Goal: Information Seeking & Learning: Learn about a topic

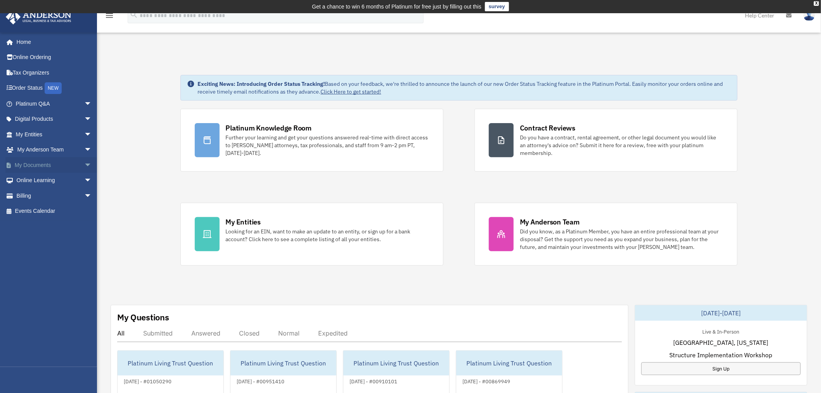
click at [84, 164] on span "arrow_drop_down" at bounding box center [92, 165] width 16 height 16
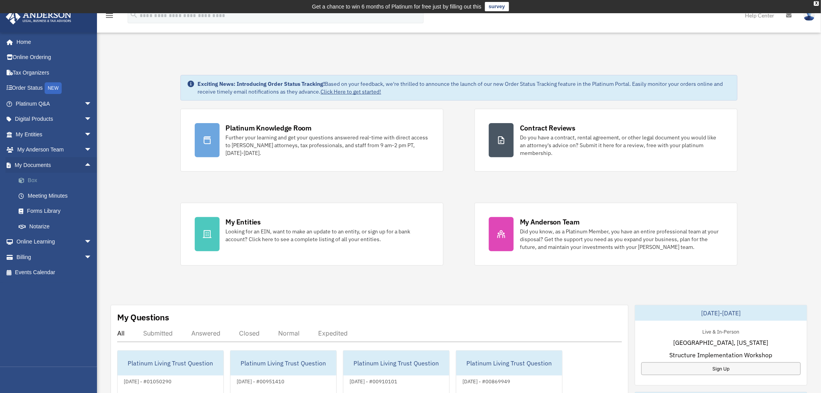
click at [33, 176] on link "Box" at bounding box center [57, 181] width 93 height 16
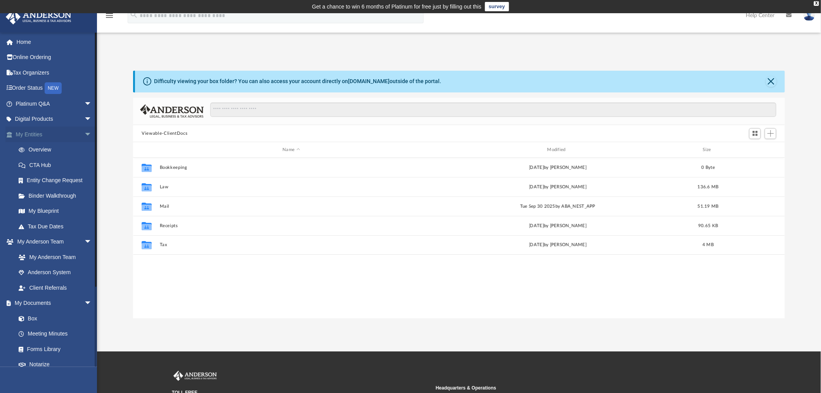
click at [84, 133] on span "arrow_drop_down" at bounding box center [92, 134] width 16 height 16
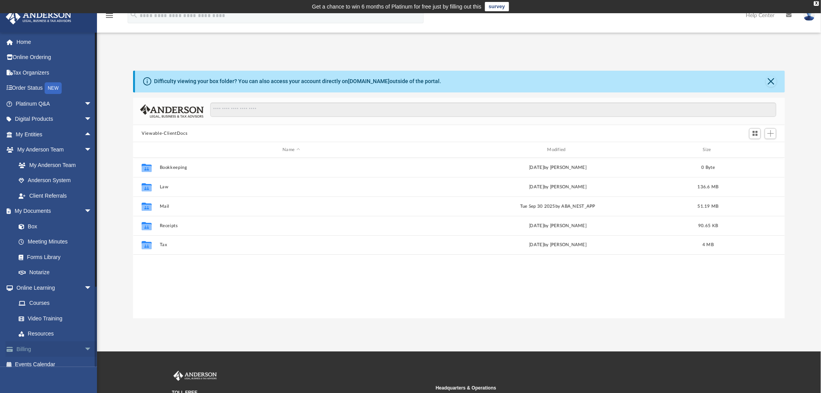
click at [84, 347] on span "arrow_drop_down" at bounding box center [92, 349] width 16 height 16
click at [84, 286] on span "arrow_drop_down" at bounding box center [92, 288] width 16 height 16
click at [45, 316] on link "$ Open Invoices" at bounding box center [57, 318] width 93 height 16
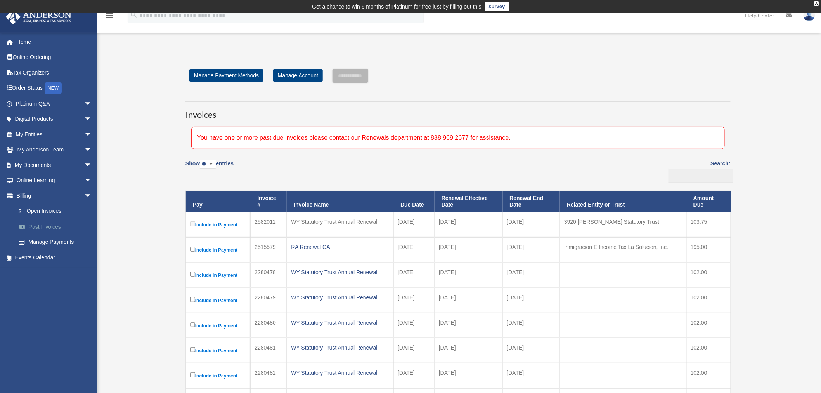
click at [42, 225] on link "Past Invoices" at bounding box center [57, 227] width 93 height 16
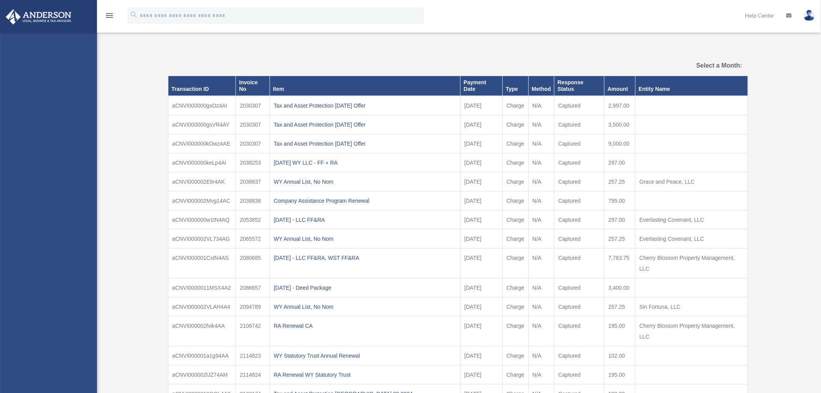
select select
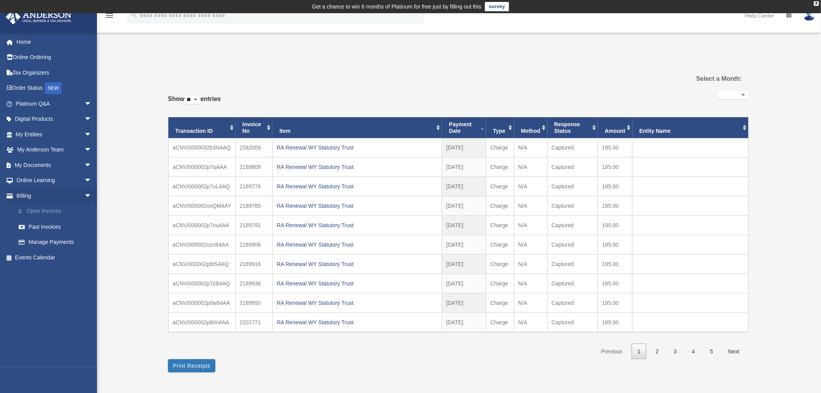
click at [54, 211] on link "$ Open Invoices" at bounding box center [57, 211] width 93 height 16
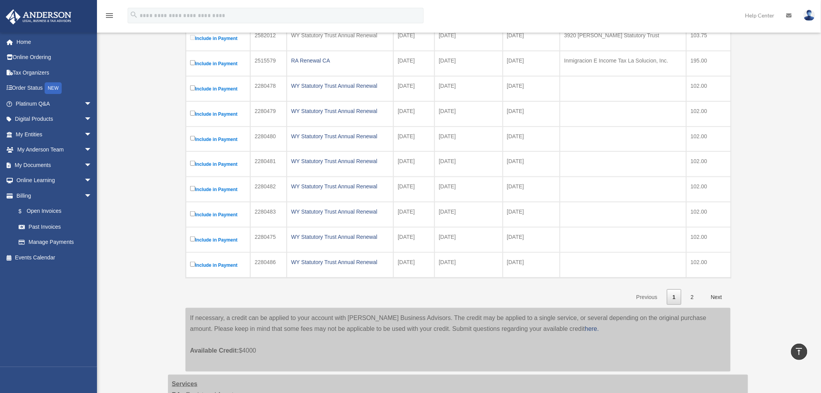
scroll to position [191, 0]
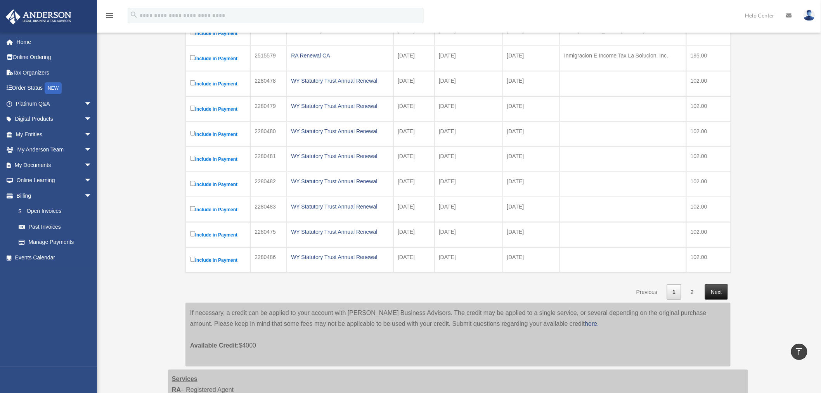
click at [712, 294] on link "Next" at bounding box center [716, 292] width 23 height 16
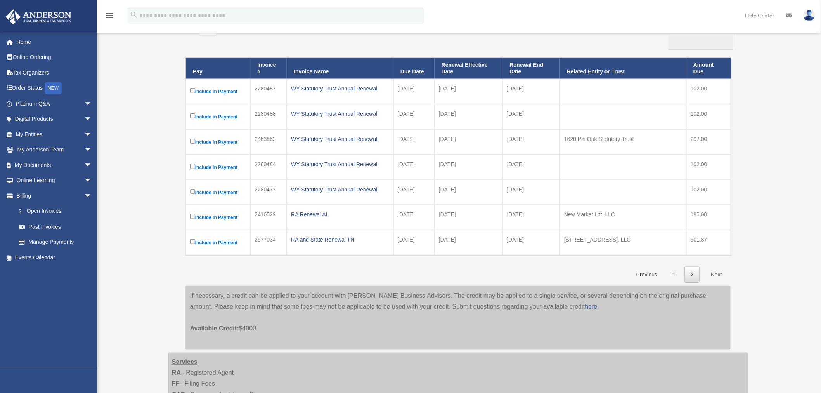
scroll to position [139, 0]
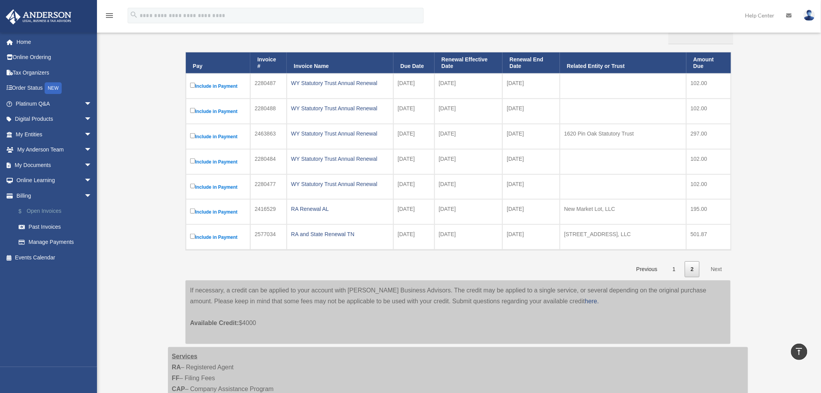
click at [50, 210] on link "$ Open Invoices" at bounding box center [57, 211] width 93 height 16
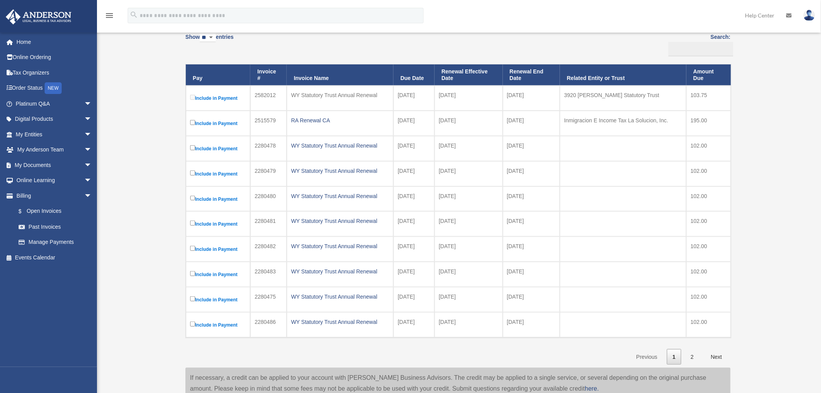
scroll to position [132, 0]
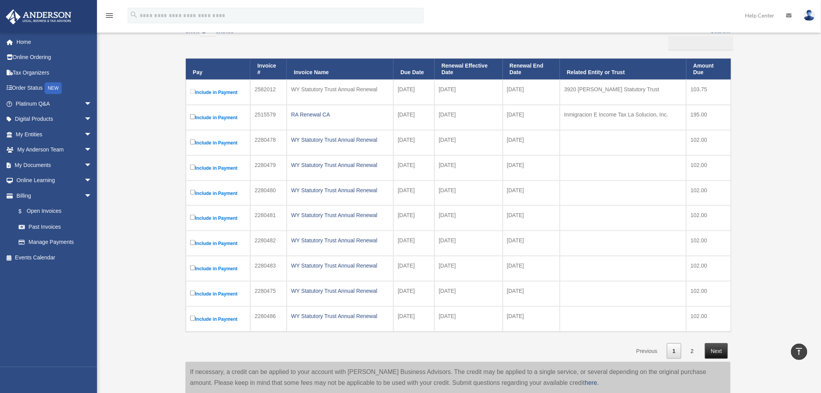
click at [722, 354] on link "Next" at bounding box center [716, 351] width 23 height 16
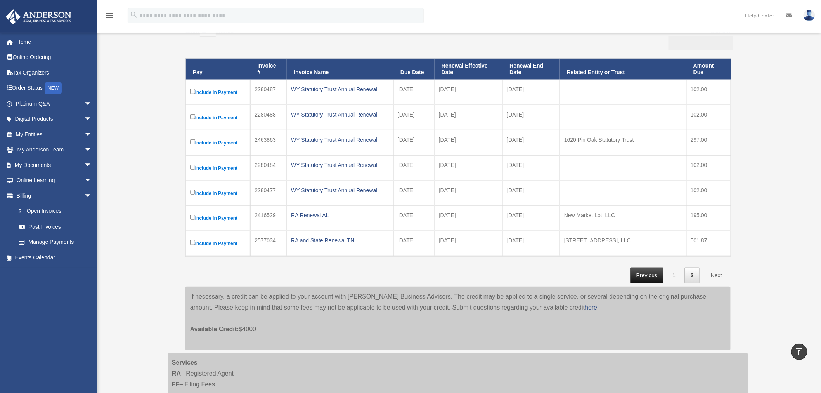
click at [643, 277] on link "Previous" at bounding box center [647, 275] width 33 height 16
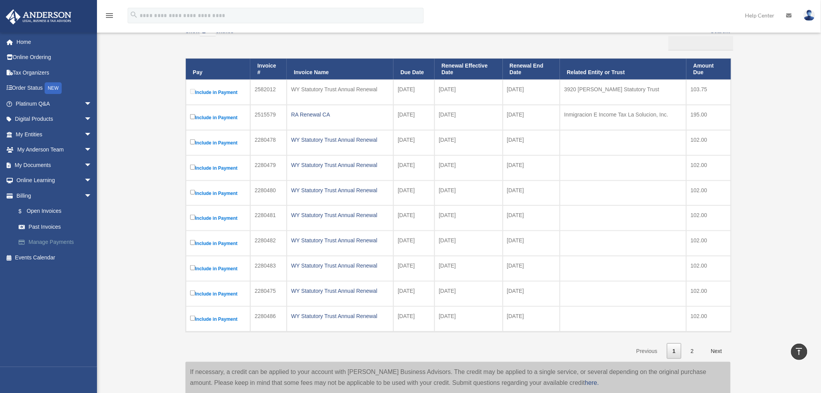
click at [67, 241] on link "Manage Payments" at bounding box center [57, 242] width 93 height 16
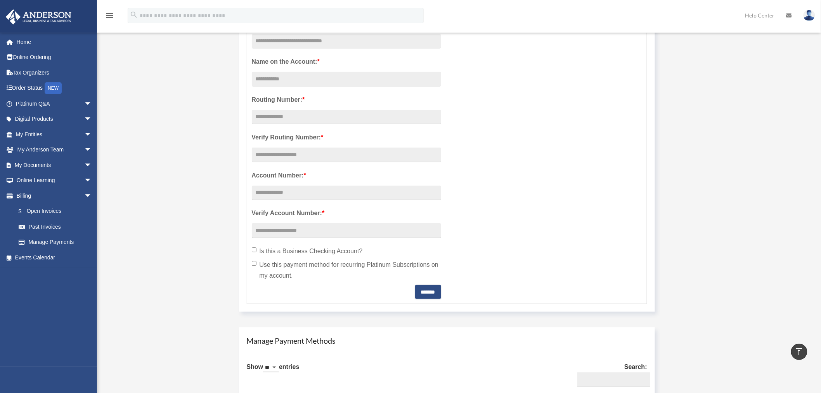
scroll to position [179, 0]
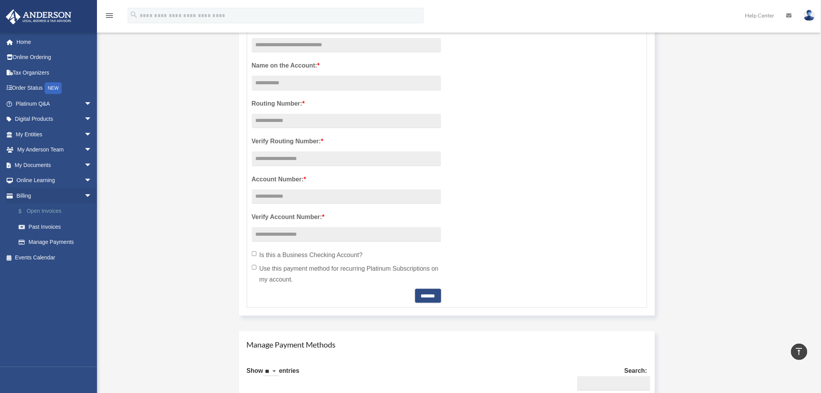
click at [37, 211] on link "$ Open Invoices" at bounding box center [57, 211] width 93 height 16
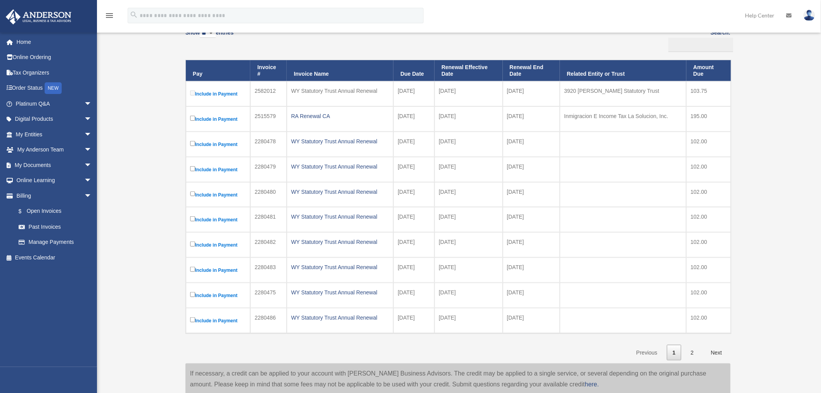
scroll to position [136, 0]
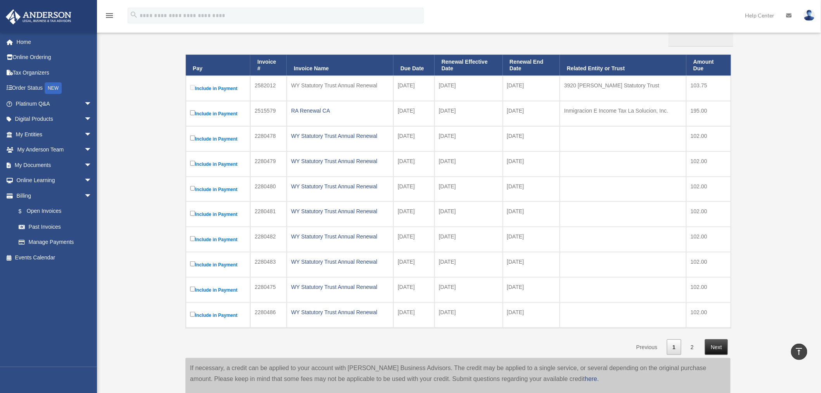
click at [716, 350] on link "Next" at bounding box center [716, 347] width 23 height 16
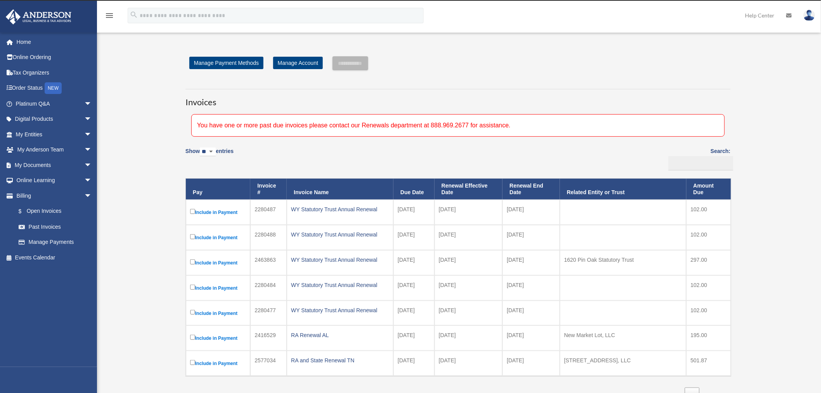
scroll to position [10, 0]
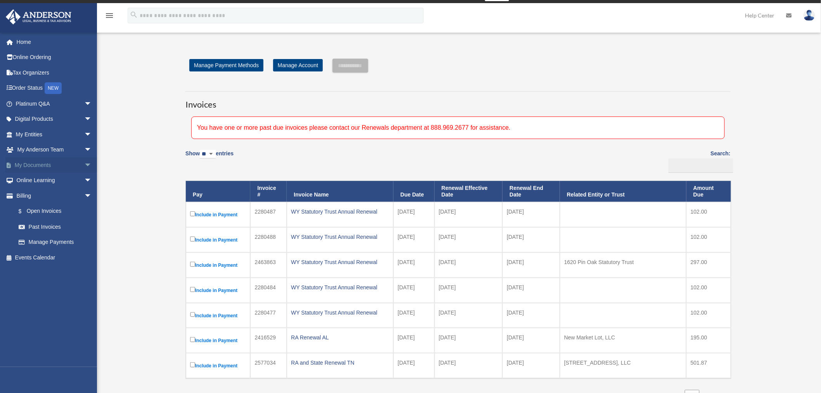
click at [84, 163] on span "arrow_drop_down" at bounding box center [92, 165] width 16 height 16
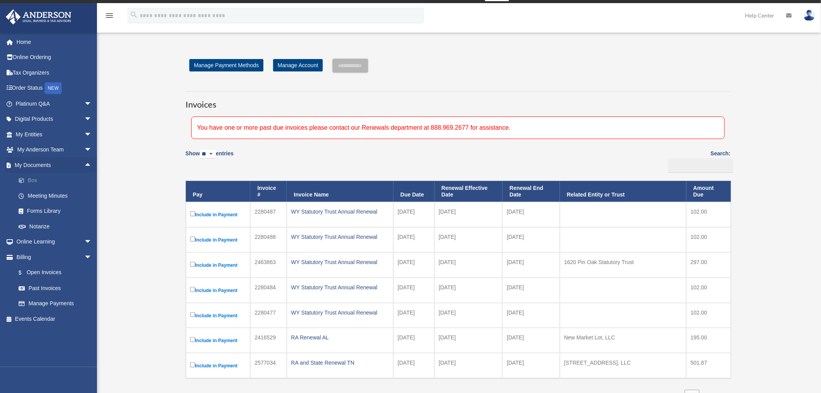
click at [28, 180] on link "Box" at bounding box center [57, 181] width 93 height 16
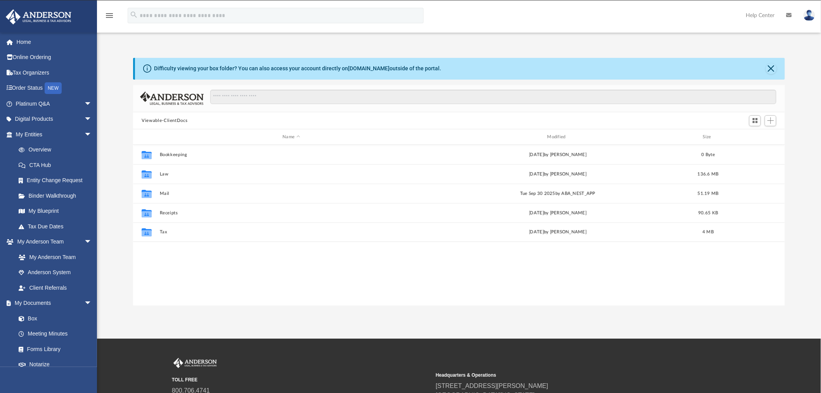
scroll to position [169, 645]
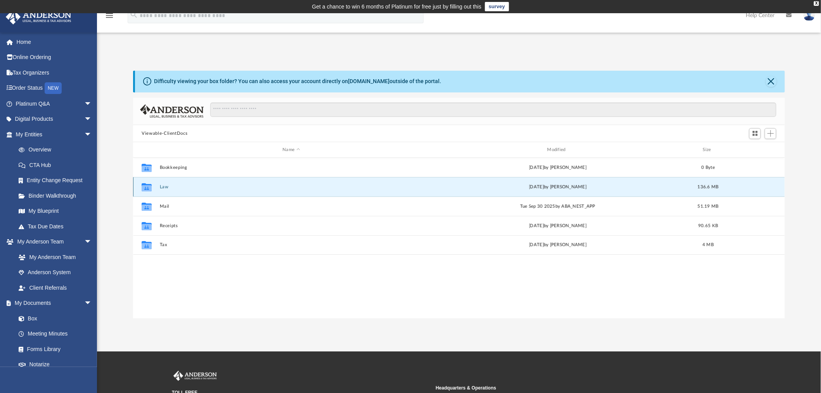
click at [163, 185] on button "Law" at bounding box center [291, 186] width 263 height 5
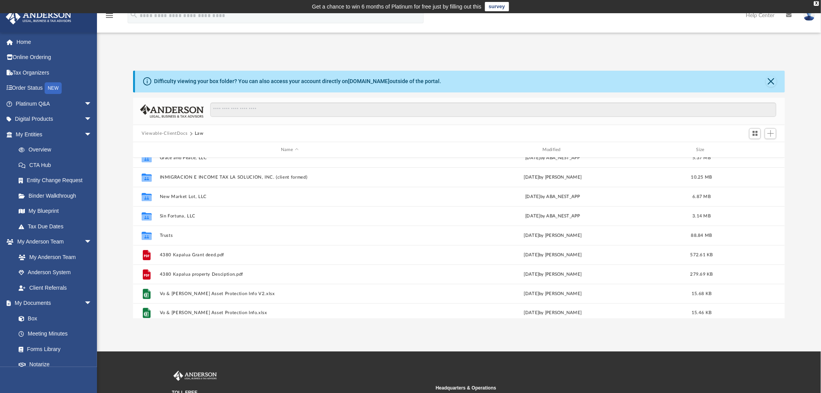
scroll to position [111, 0]
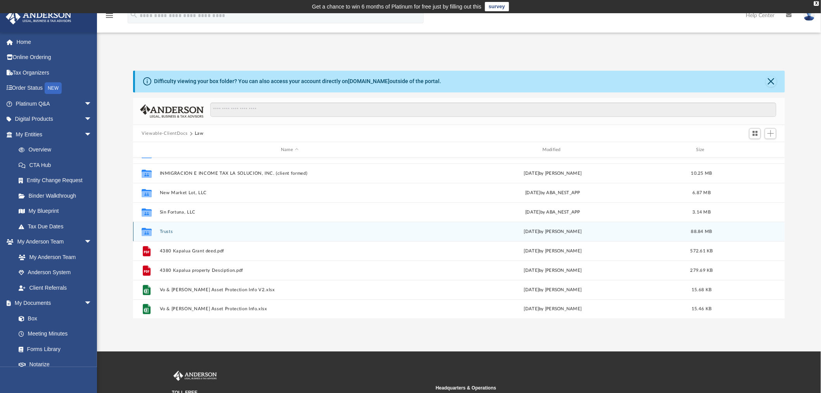
click at [165, 228] on div "Collaborated Folder Trusts today by Michelle Frank 88.84 MB" at bounding box center [459, 231] width 652 height 19
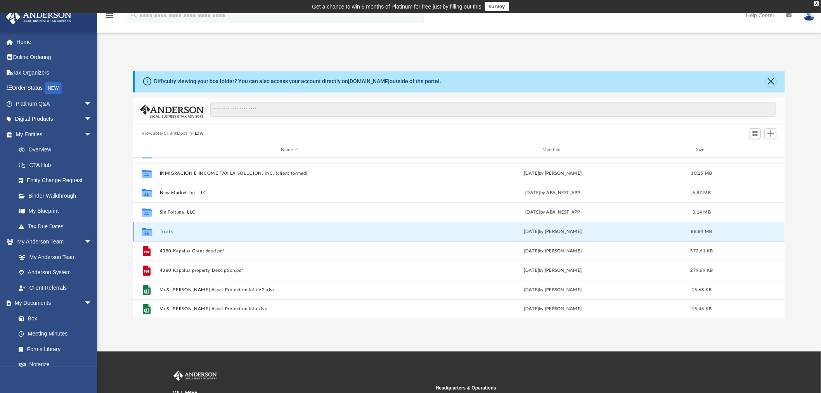
click at [170, 230] on button "Trusts" at bounding box center [290, 231] width 260 height 5
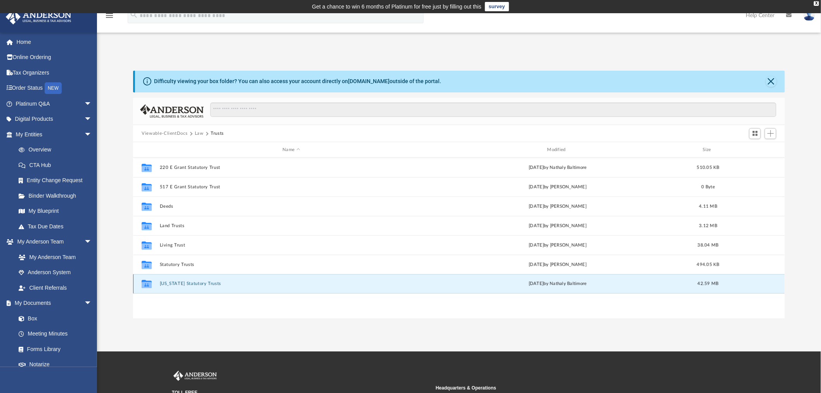
click at [185, 281] on button "Wyoming Statutory Trusts" at bounding box center [291, 283] width 263 height 5
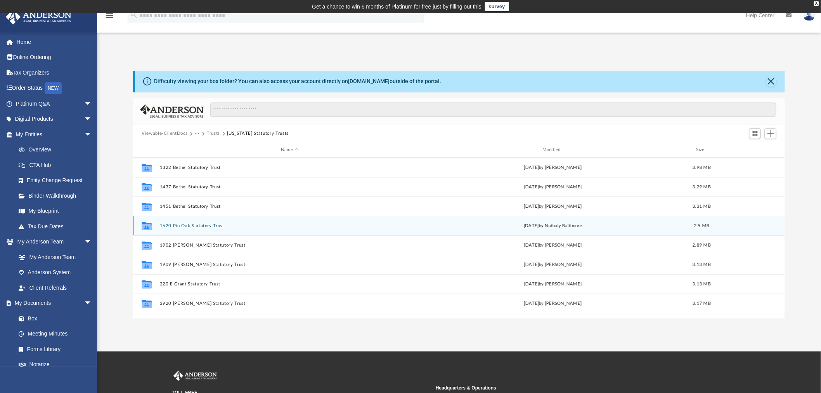
click at [192, 223] on div "Collaborated Folder 1620 Pin Oak Statutory Trust Wed Aug 6 2025 by Nathaly Balt…" at bounding box center [459, 225] width 652 height 19
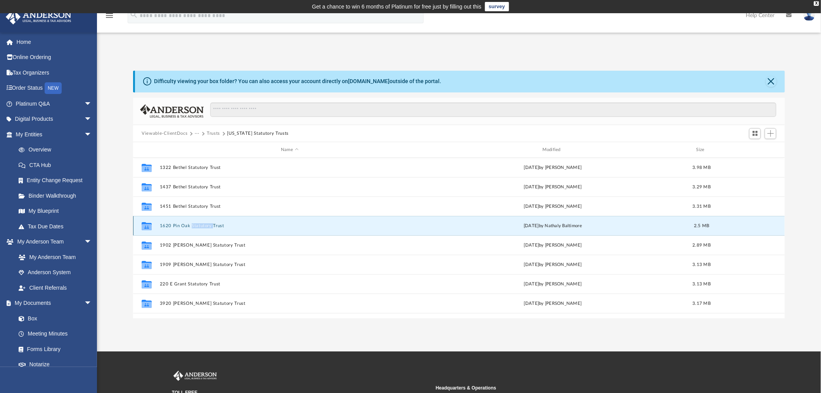
click at [192, 223] on div "Collaborated Folder 1620 Pin Oak Statutory Trust Wed Aug 6 2025 by Nathaly Balt…" at bounding box center [459, 225] width 652 height 19
click at [171, 224] on button "1620 Pin Oak Statutory Trust" at bounding box center [290, 225] width 260 height 5
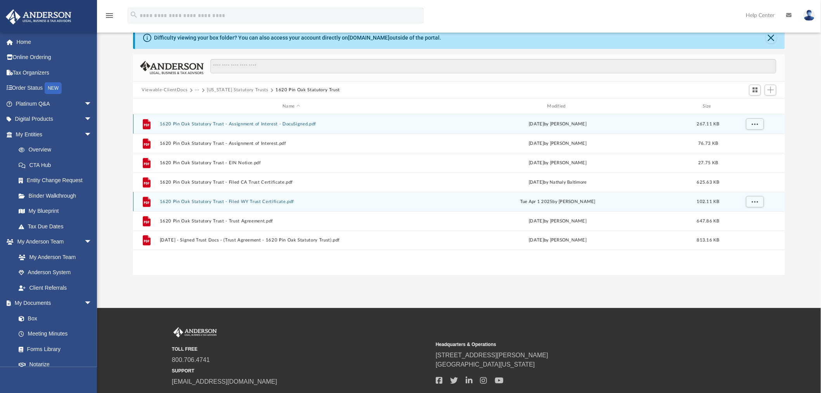
scroll to position [29, 0]
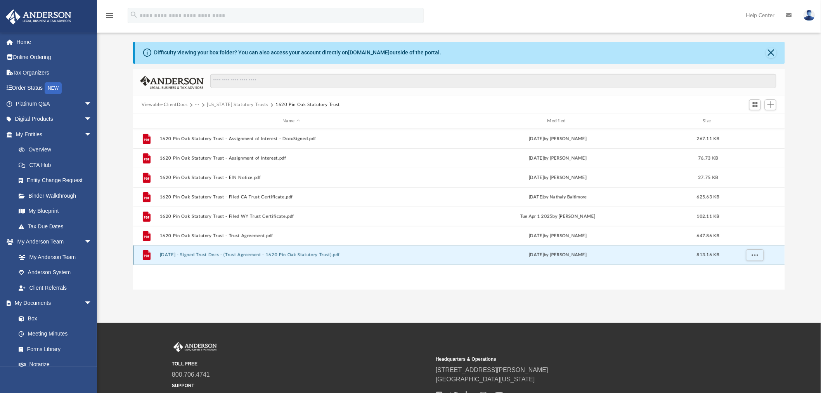
click at [217, 253] on button "2025.04.04 - Signed Trust Docs - (Trust Agreement - 1620 Pin Oak Statutory Trus…" at bounding box center [291, 255] width 263 height 5
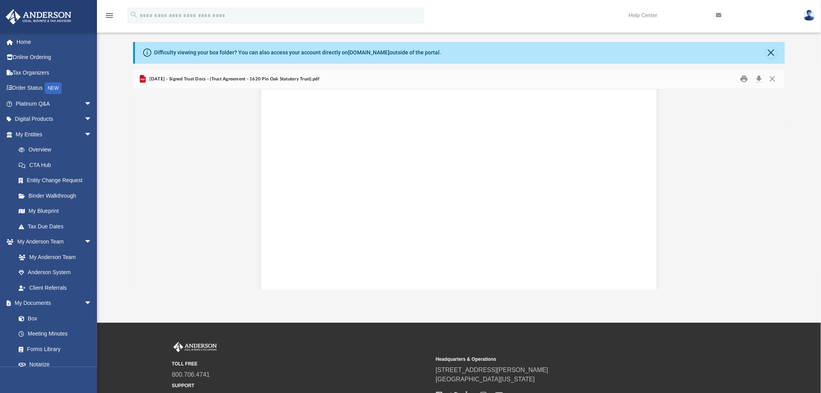
scroll to position [0, 0]
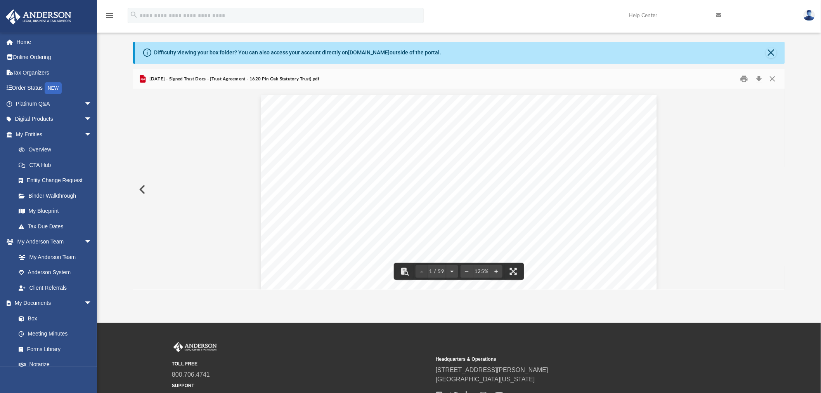
click at [141, 187] on button "Preview" at bounding box center [141, 189] width 17 height 22
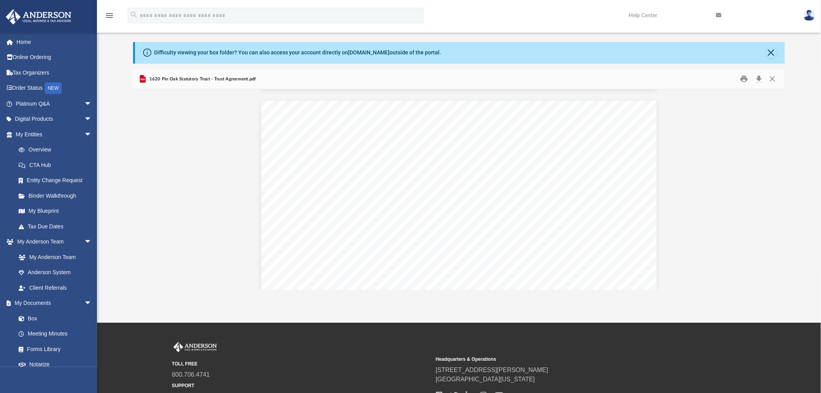
scroll to position [3436, 0]
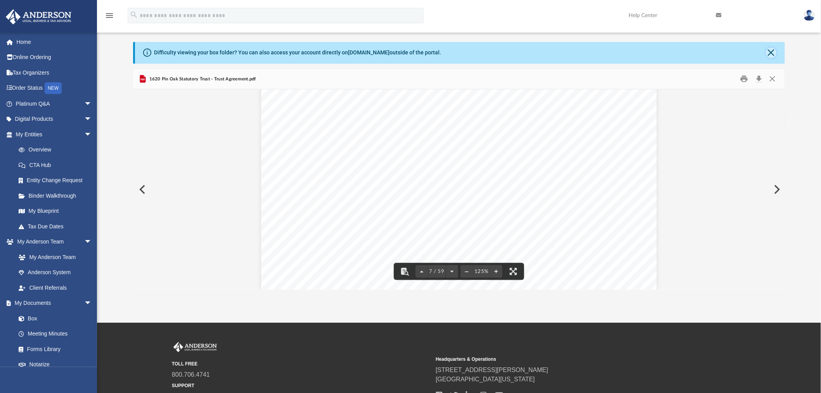
click at [773, 52] on button "Close" at bounding box center [771, 52] width 11 height 11
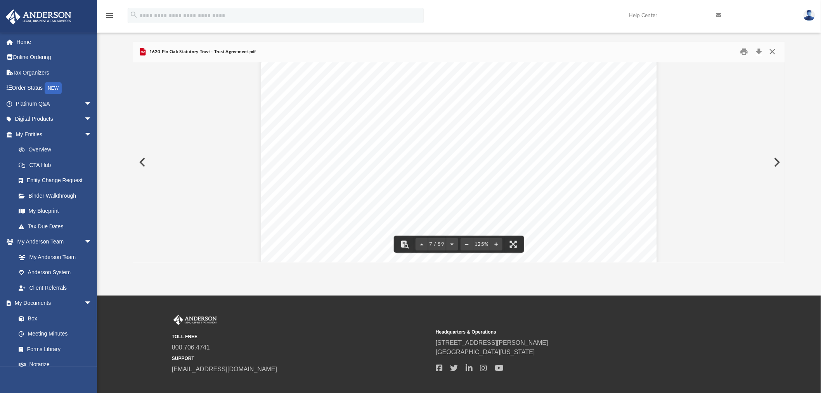
click at [775, 52] on button "Close" at bounding box center [773, 52] width 14 height 12
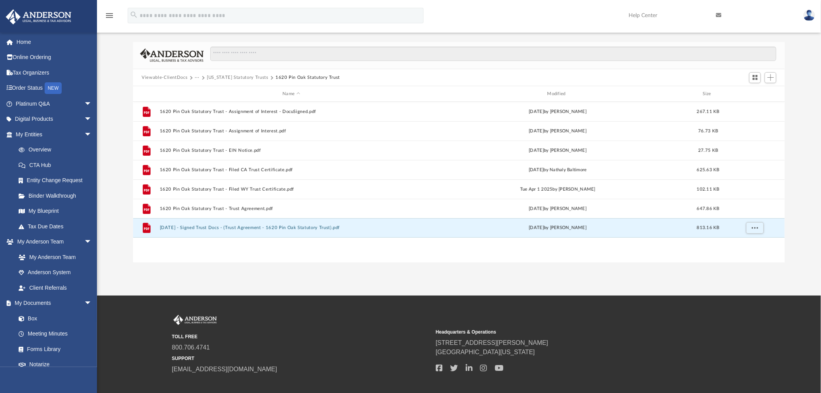
click at [230, 76] on button "Wyoming Statutory Trusts" at bounding box center [238, 77] width 62 height 7
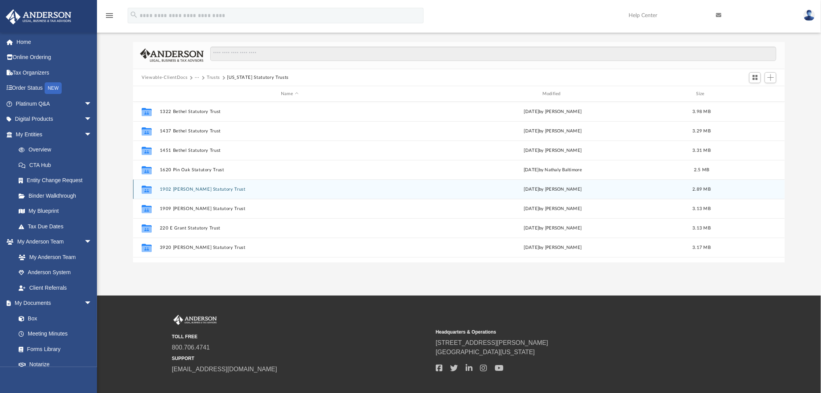
click at [181, 187] on button "1902 Regina Statutory Trust" at bounding box center [290, 189] width 260 height 5
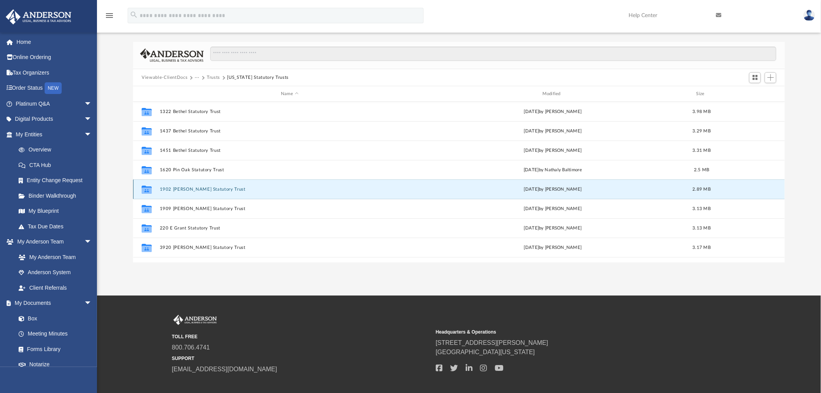
click at [181, 187] on button "1902 Regina Statutory Trust" at bounding box center [290, 189] width 260 height 5
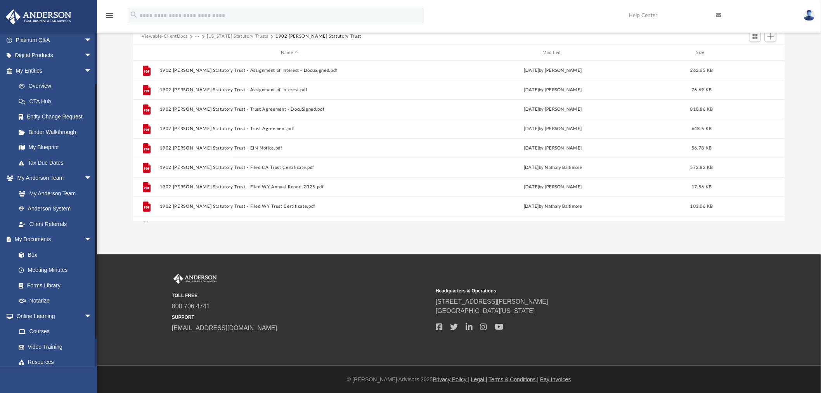
scroll to position [86, 0]
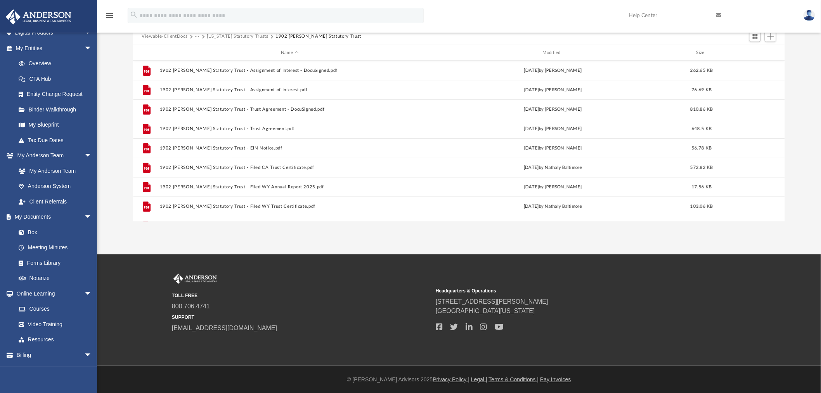
click at [810, 14] on img at bounding box center [810, 15] width 12 height 11
click at [672, 68] on link "Logout" at bounding box center [693, 68] width 78 height 16
